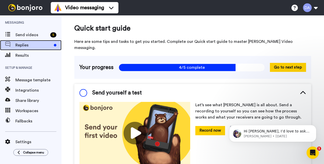
click at [25, 45] on span "Replies" at bounding box center [33, 45] width 36 height 6
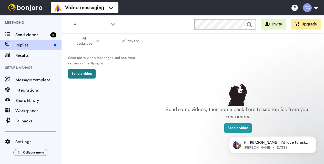
click at [84, 73] on button "Send a video" at bounding box center [81, 74] width 27 height 10
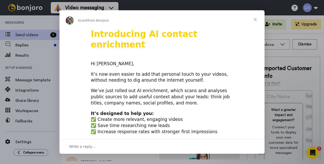
click at [255, 19] on span "Close" at bounding box center [255, 19] width 18 height 18
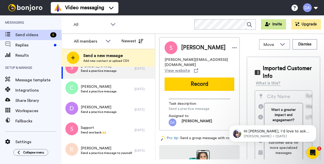
click at [274, 24] on button "Invite" at bounding box center [273, 24] width 25 height 10
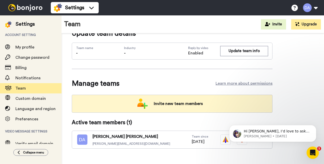
scroll to position [24, 0]
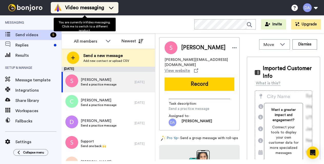
click at [112, 8] on icon at bounding box center [111, 8] width 5 height 3
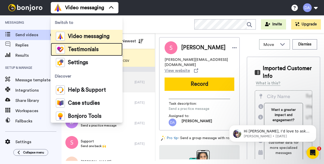
click at [89, 49] on span "Testimonials" at bounding box center [83, 49] width 31 height 5
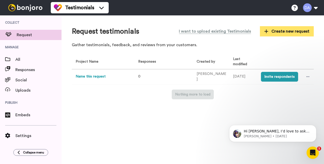
click at [270, 31] on span "Create new request" at bounding box center [286, 31] width 45 height 6
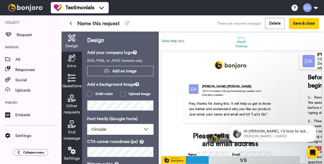
scroll to position [3, 0]
click at [314, 128] on icon "Dismiss notification" at bounding box center [315, 126] width 3 height 3
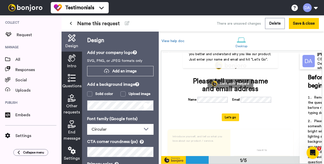
scroll to position [54, 0]
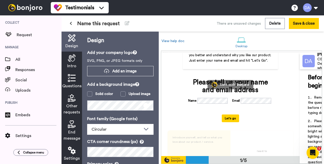
click at [71, 22] on icon at bounding box center [71, 24] width 2 height 4
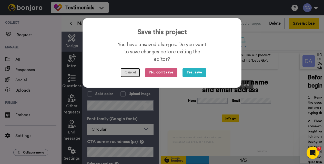
click at [131, 74] on button "Cancel" at bounding box center [130, 72] width 19 height 9
